Goal: Task Accomplishment & Management: Manage account settings

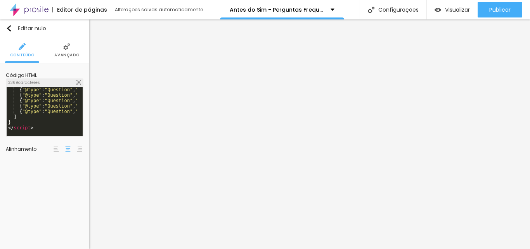
scroll to position [49, 0]
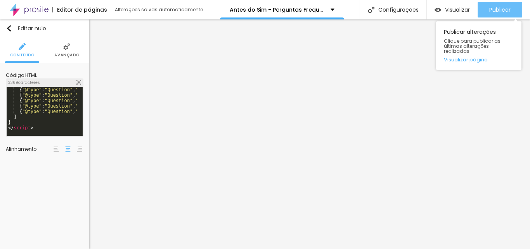
click at [496, 8] on font "Publicar" at bounding box center [499, 10] width 21 height 8
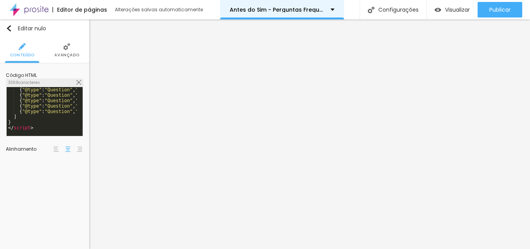
click at [330, 10] on div "Antes do Sim - Perguntas Frequentes" at bounding box center [282, 9] width 105 height 5
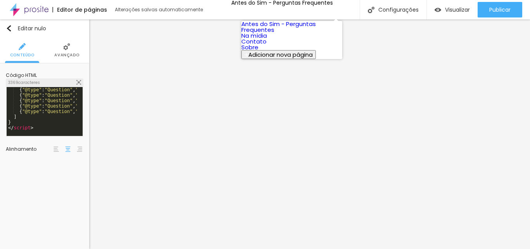
click at [274, 29] on font "Antes do Sim - Perguntas Frequentes" at bounding box center [278, 27] width 75 height 14
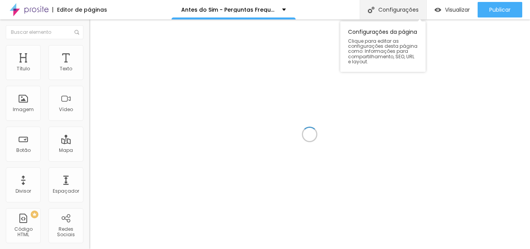
click at [379, 15] on div "Configurações" at bounding box center [393, 9] width 67 height 19
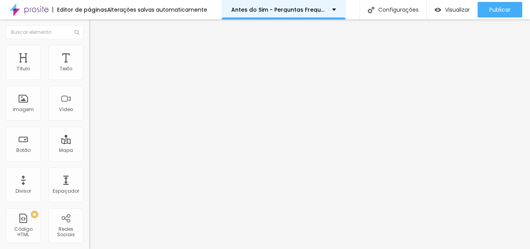
click at [326, 16] on div "Antes do Sim - Perguntas Frequentes" at bounding box center [284, 9] width 124 height 19
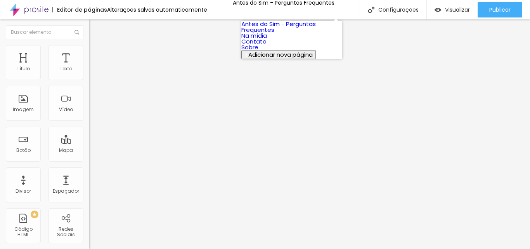
click at [267, 40] on link "Na mídia" at bounding box center [254, 35] width 26 height 8
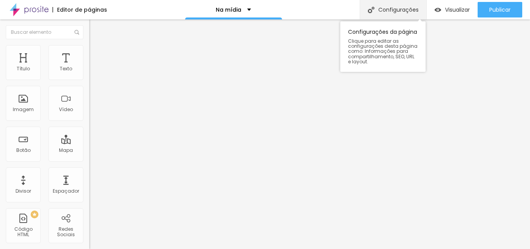
click at [394, 13] on font "Configurações" at bounding box center [398, 10] width 40 height 8
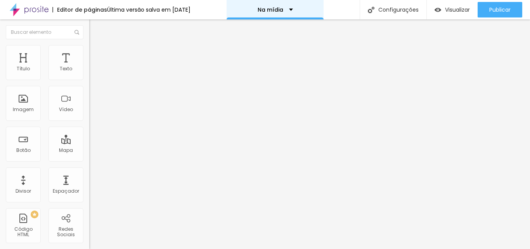
click at [308, 12] on div "Na mídia" at bounding box center [275, 9] width 97 height 19
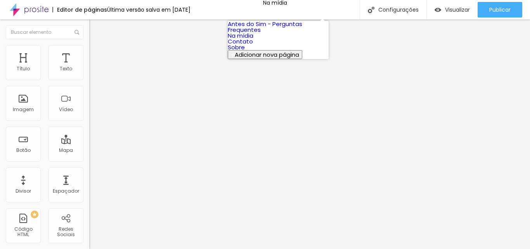
click at [253, 45] on link "Contato" at bounding box center [240, 41] width 25 height 8
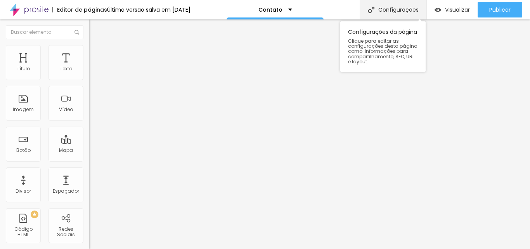
click at [379, 8] on font "Configurações" at bounding box center [398, 10] width 40 height 8
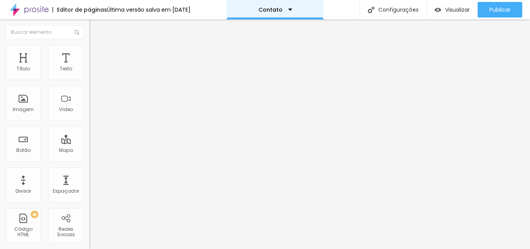
click at [300, 9] on div "Contato" at bounding box center [275, 9] width 97 height 19
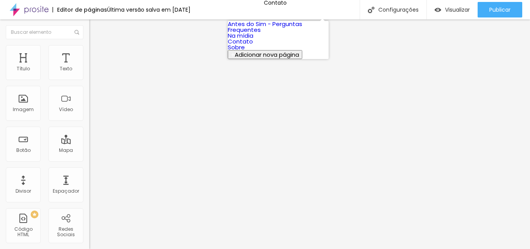
click at [245, 51] on link "Sobre" at bounding box center [236, 47] width 17 height 8
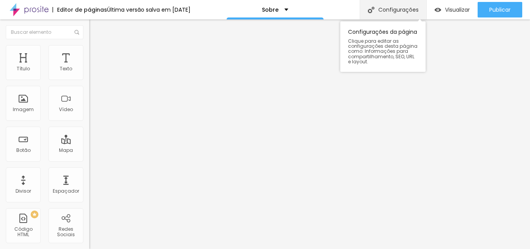
click at [408, 10] on font "Configurações" at bounding box center [398, 10] width 40 height 8
